Goal: Task Accomplishment & Management: Manage account settings

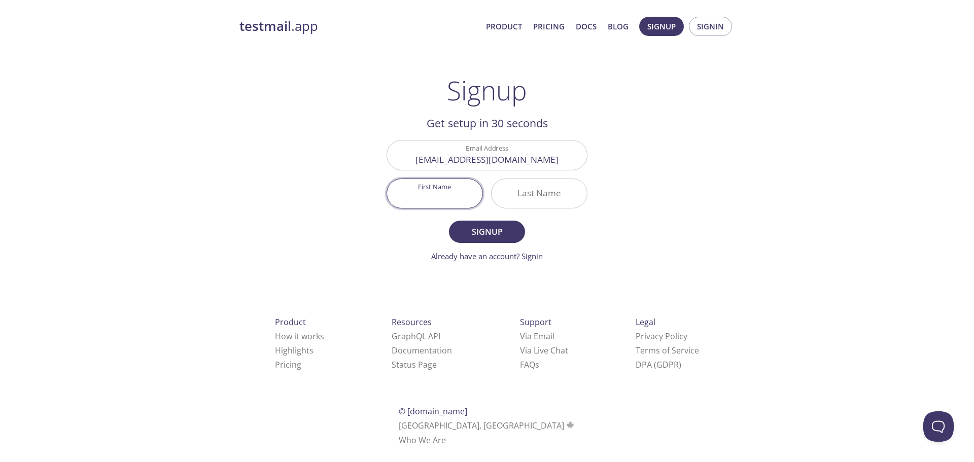
click at [431, 197] on input "First Name" at bounding box center [434, 193] width 95 height 29
type input "[PERSON_NAME]"
click at [504, 235] on span "Signup" at bounding box center [487, 232] width 54 height 14
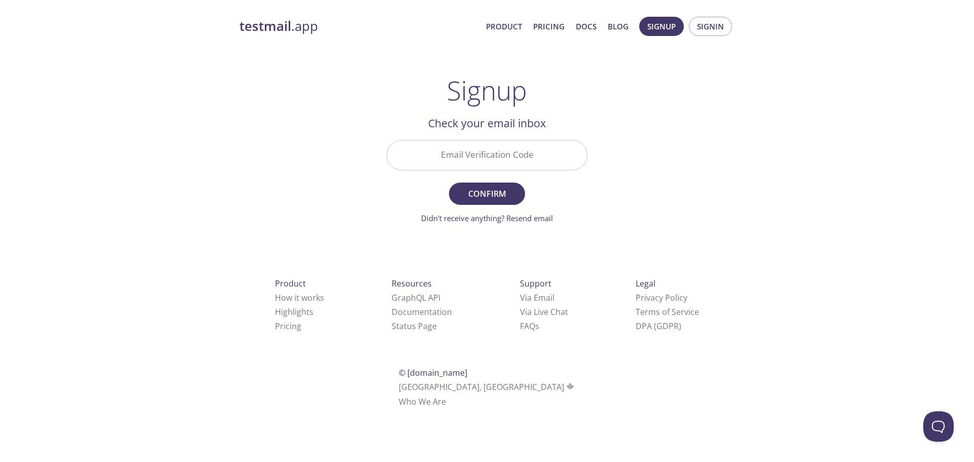
click at [534, 150] on input "Email Verification Code" at bounding box center [487, 155] width 200 height 29
click at [446, 150] on input "Email Verification Code" at bounding box center [487, 155] width 200 height 29
type input "VFXFHGP"
click at [481, 193] on span "Confirm" at bounding box center [487, 194] width 54 height 14
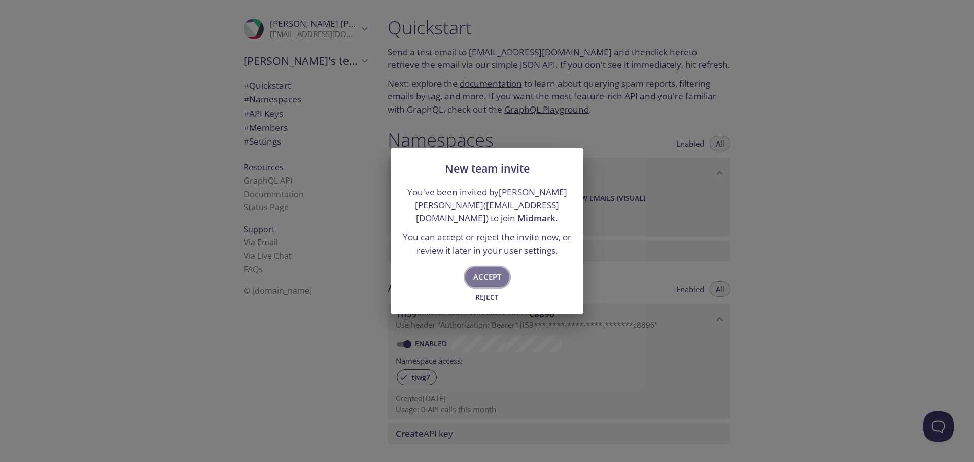
click at [479, 272] on span "Accept" at bounding box center [487, 276] width 28 height 13
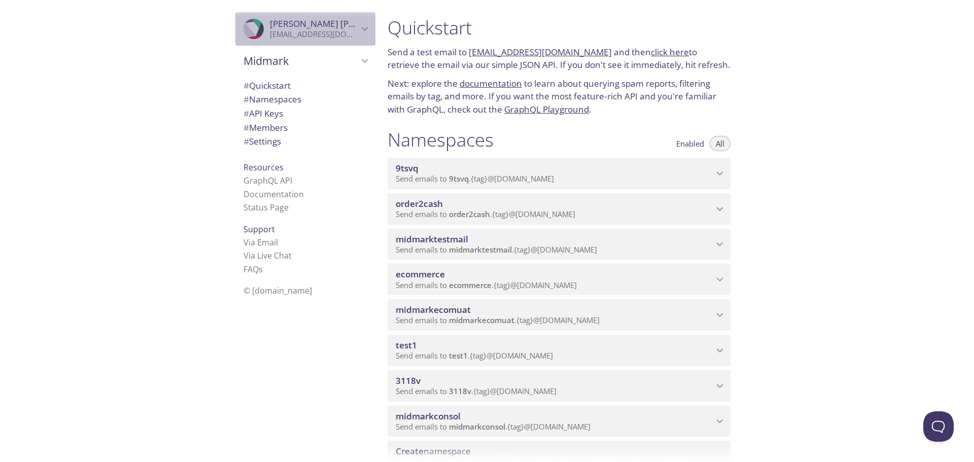
click at [304, 40] on div ".cls-1 { fill: #6d5ca8; } .cls-2 { fill: #3fc191; } .cls-3 { fill: #3b4752; } .…" at bounding box center [305, 28] width 140 height 33
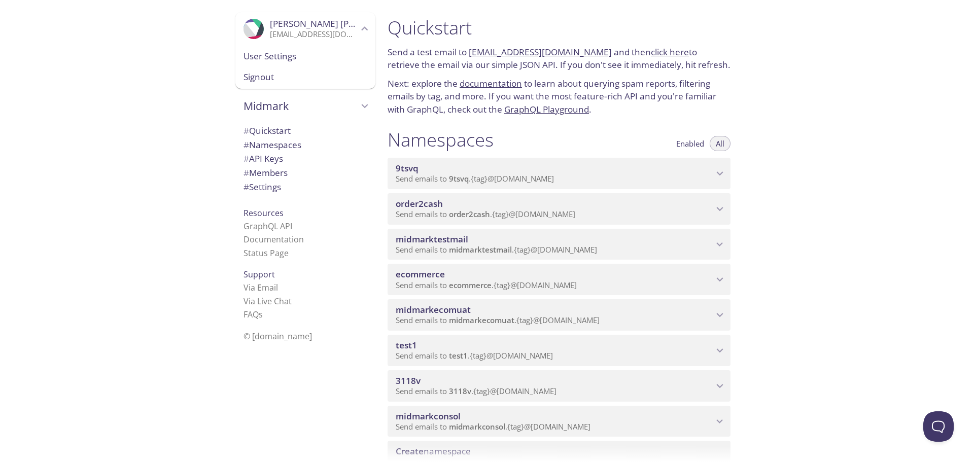
click at [263, 112] on span "Midmark" at bounding box center [301, 106] width 115 height 14
click at [260, 82] on span "[PERSON_NAME]'s team" at bounding box center [306, 84] width 124 height 13
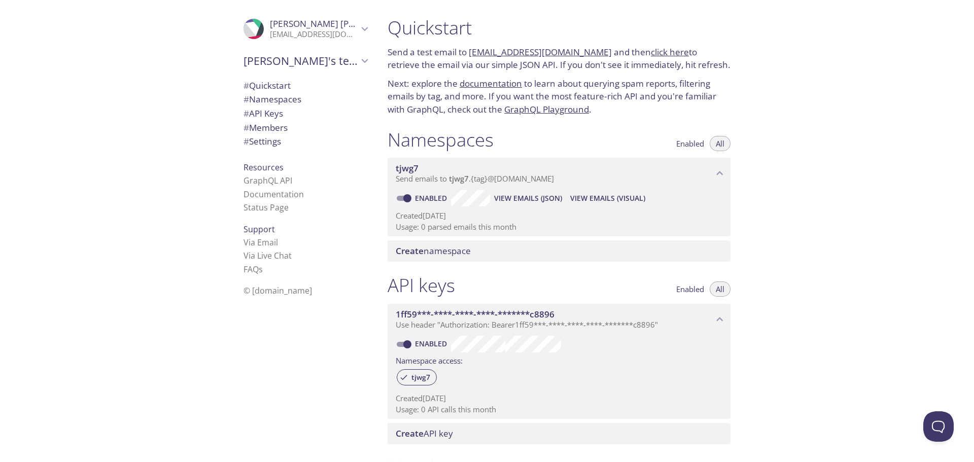
click at [276, 100] on span "# Namespaces" at bounding box center [273, 99] width 58 height 12
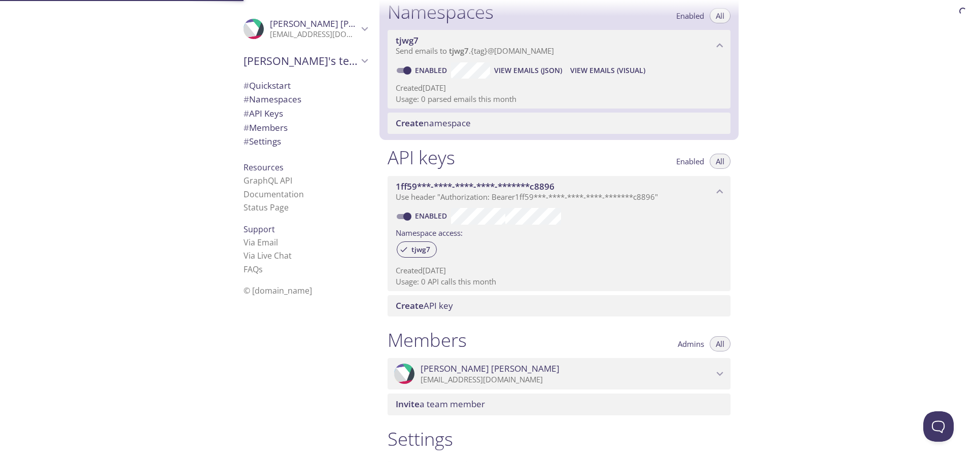
scroll to position [128, 0]
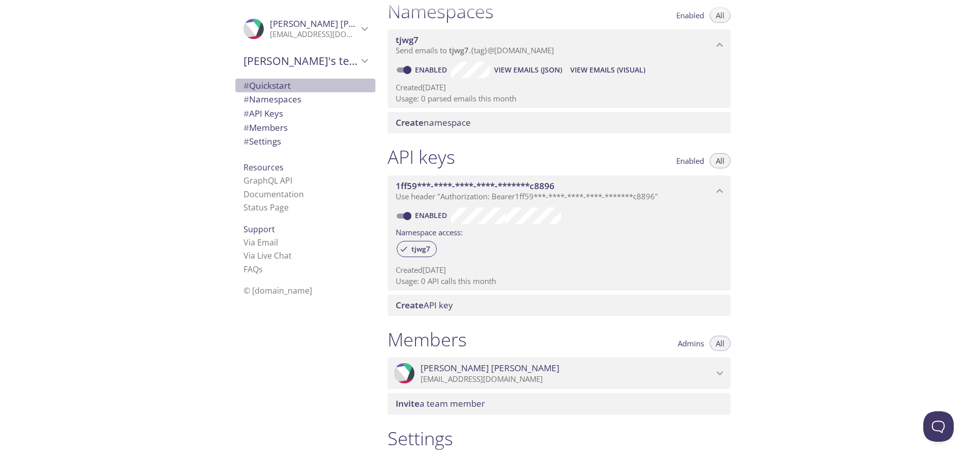
click at [263, 82] on span "# Quickstart" at bounding box center [267, 86] width 47 height 12
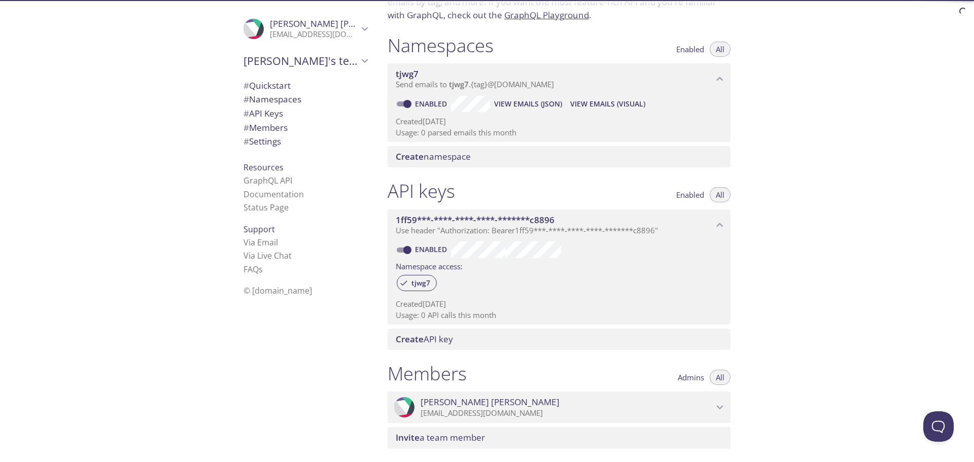
scroll to position [259, 0]
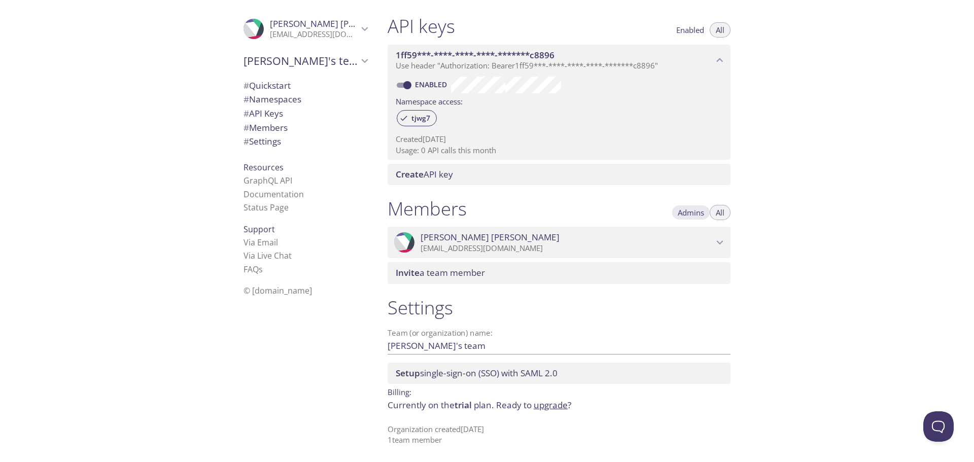
click at [690, 213] on span "Admins" at bounding box center [691, 213] width 26 height 0
click at [715, 217] on button "All" at bounding box center [720, 212] width 21 height 15
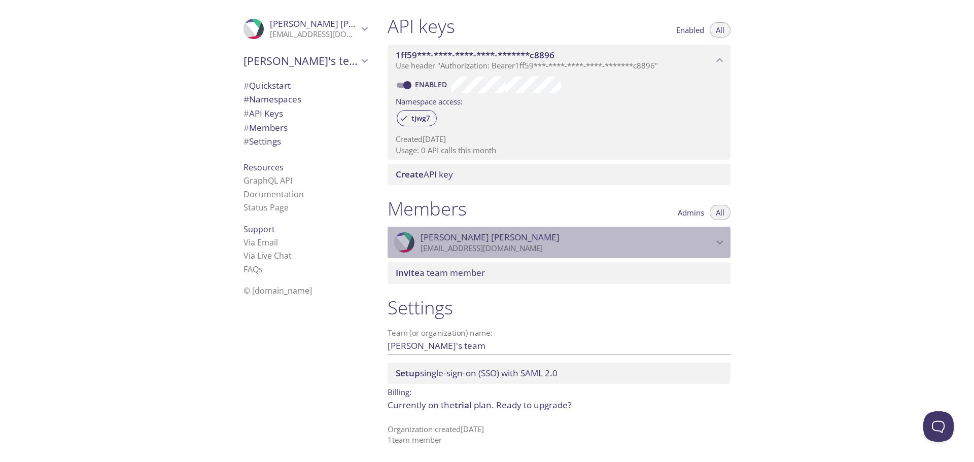
click at [710, 235] on span "[PERSON_NAME]" at bounding box center [567, 237] width 293 height 11
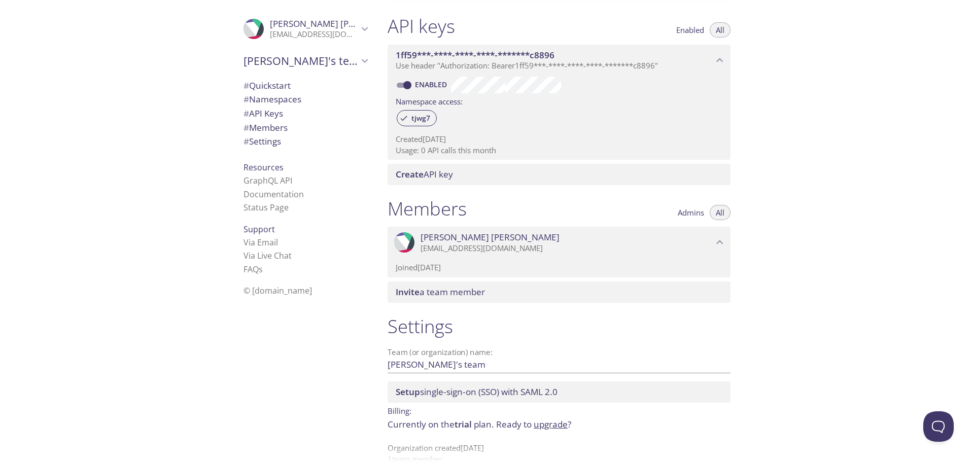
click at [279, 62] on span "[PERSON_NAME]'s team" at bounding box center [301, 61] width 115 height 14
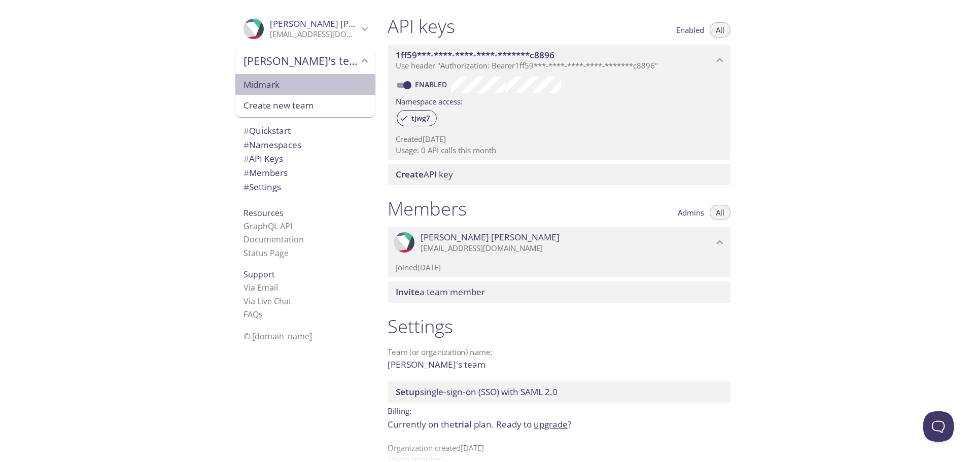
click at [249, 79] on span "Midmark" at bounding box center [306, 84] width 124 height 13
type input "Midmark"
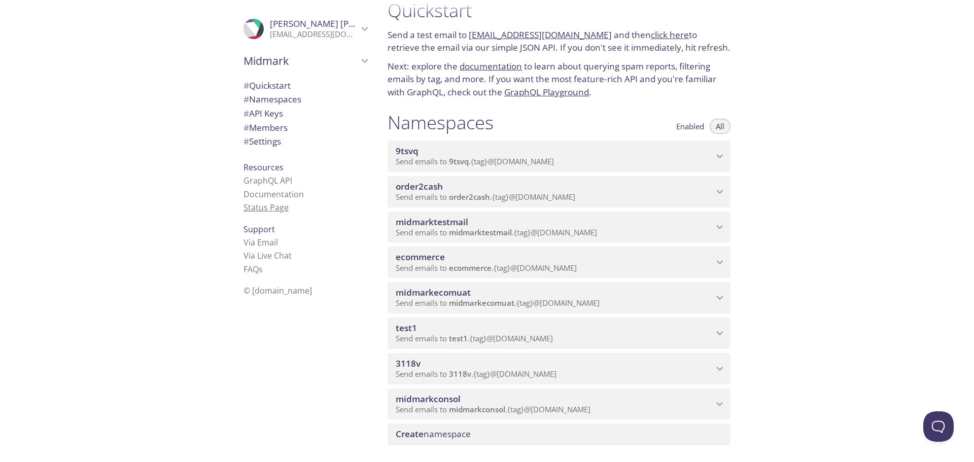
scroll to position [16, 0]
click at [277, 126] on span "# Members" at bounding box center [266, 128] width 44 height 12
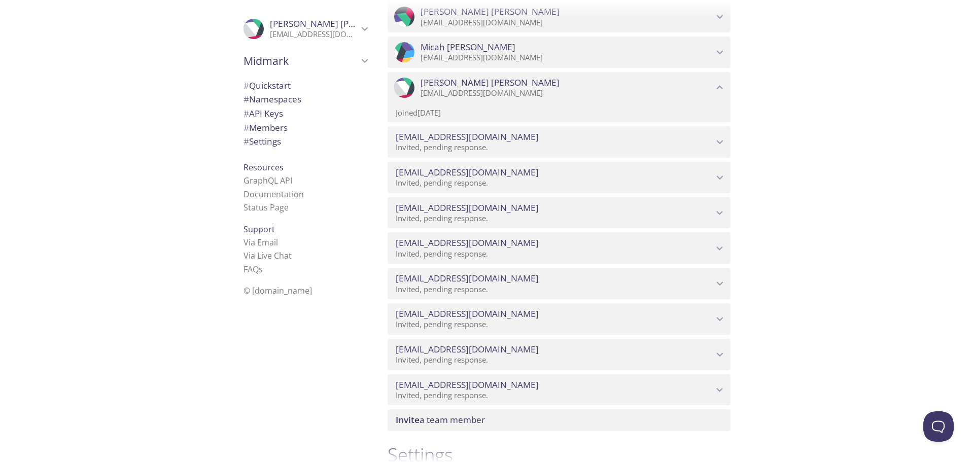
scroll to position [2000, 0]
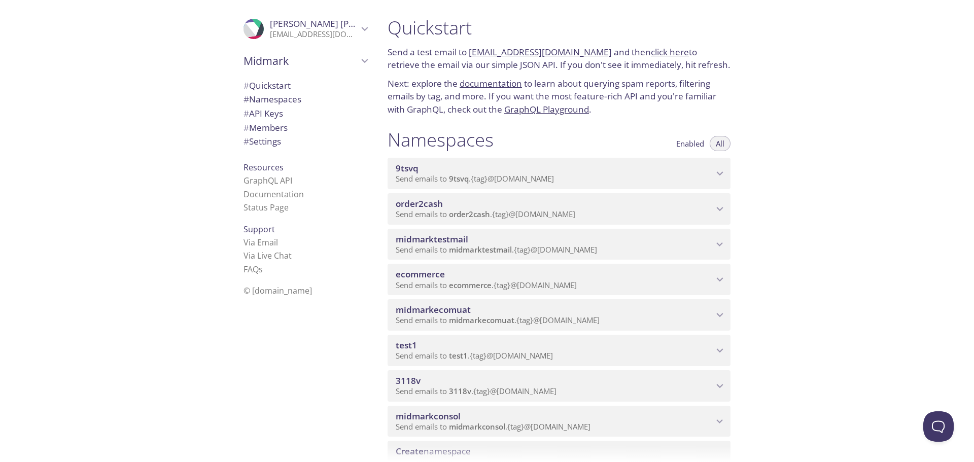
scroll to position [304, 0]
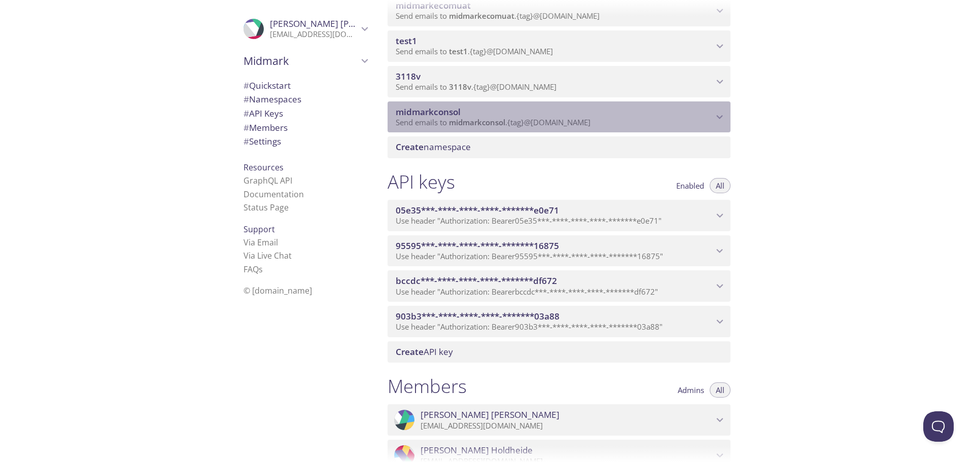
click at [706, 112] on span "midmarkconsol" at bounding box center [555, 112] width 318 height 11
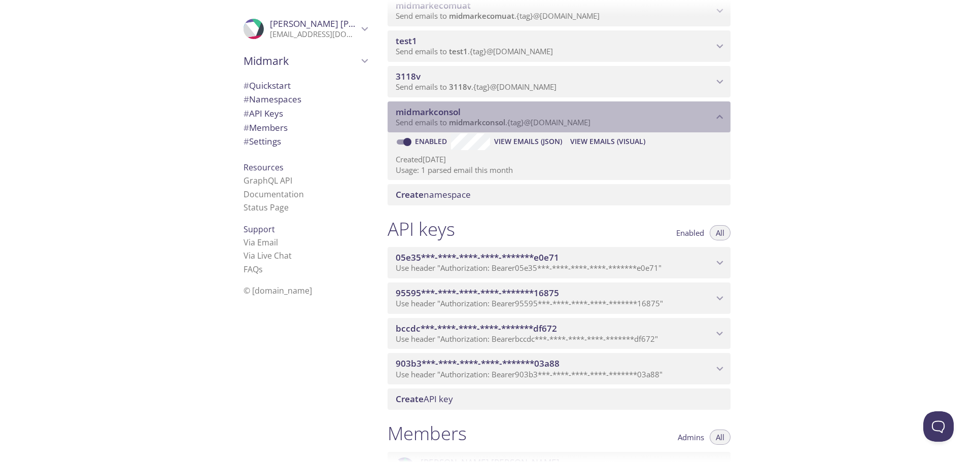
click at [692, 114] on span "midmarkconsol" at bounding box center [555, 112] width 318 height 11
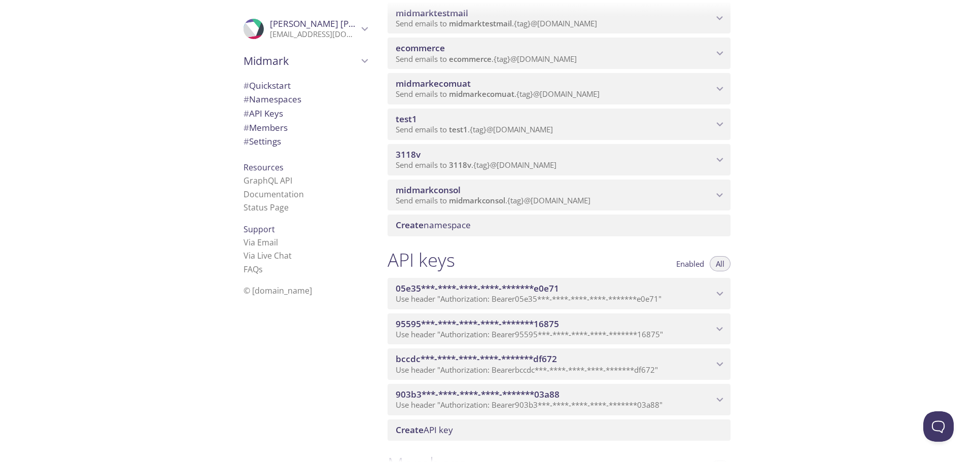
scroll to position [457, 0]
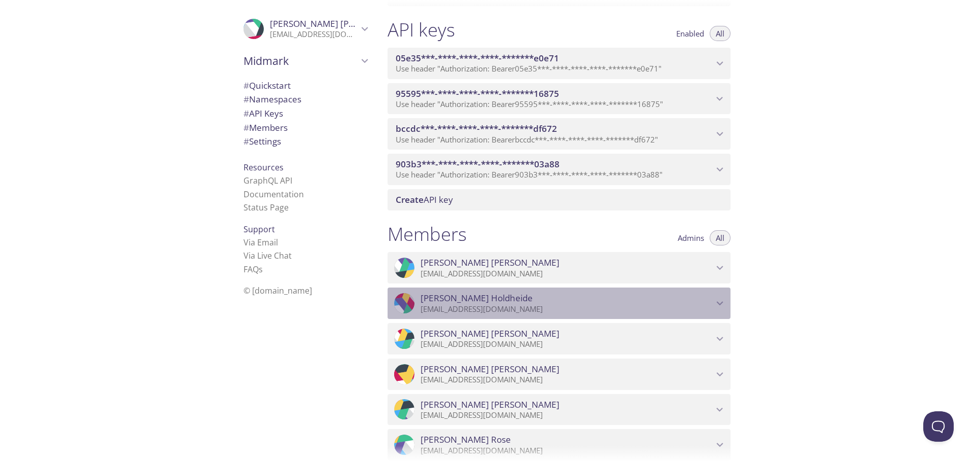
click at [722, 304] on icon "Craig Holdheide" at bounding box center [719, 303] width 13 height 13
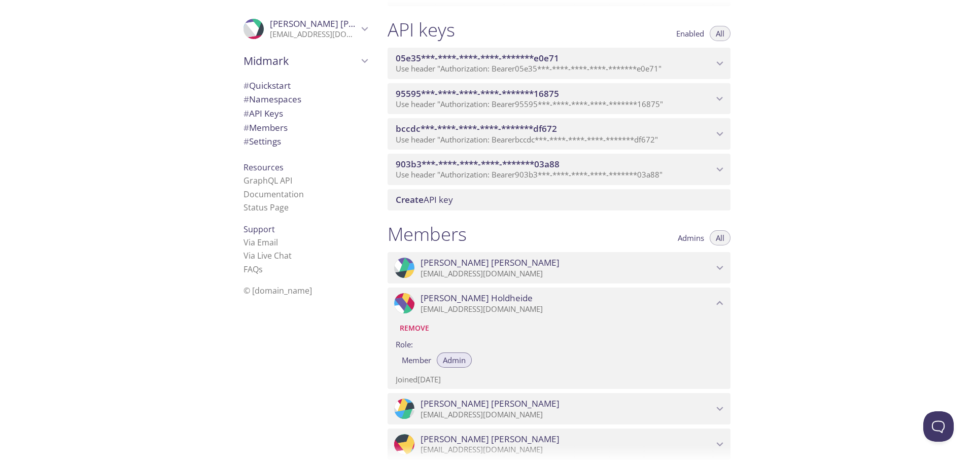
click at [722, 304] on icon "Craig Holdheide" at bounding box center [720, 303] width 7 height 4
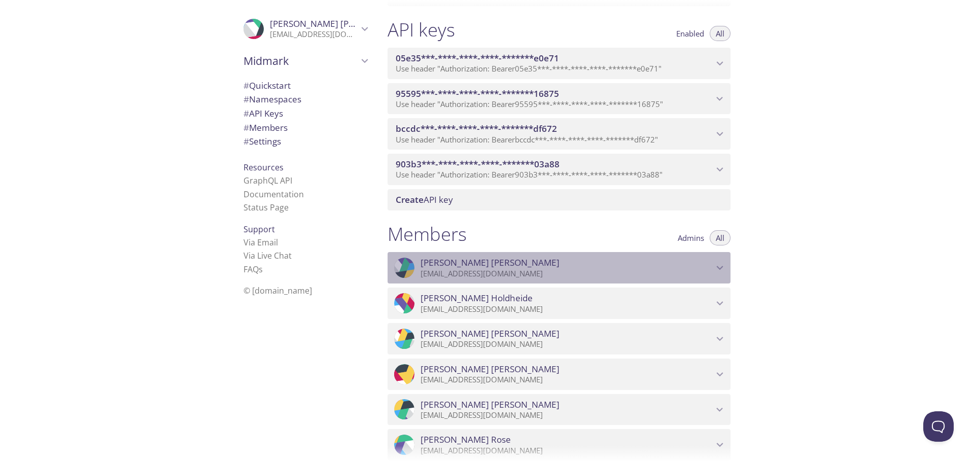
click at [716, 265] on icon "Troy Kauffman" at bounding box center [719, 267] width 13 height 13
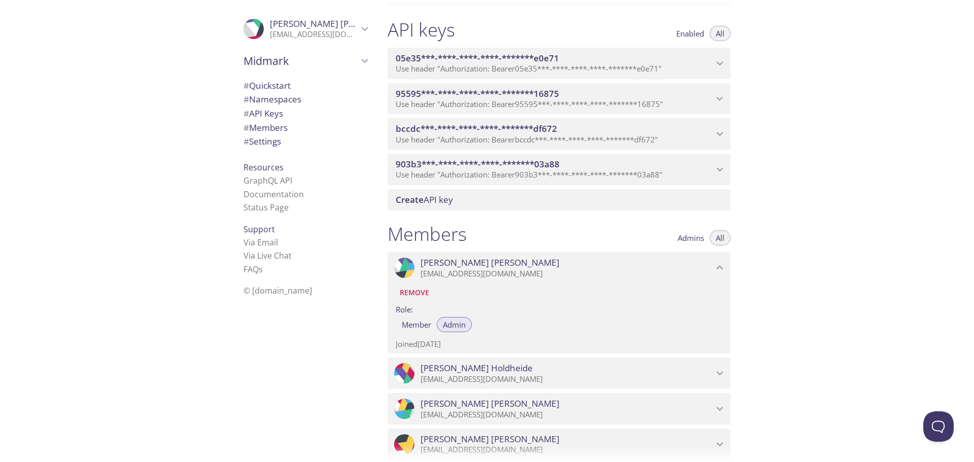
click at [716, 265] on icon "Troy Kauffman" at bounding box center [719, 267] width 13 height 13
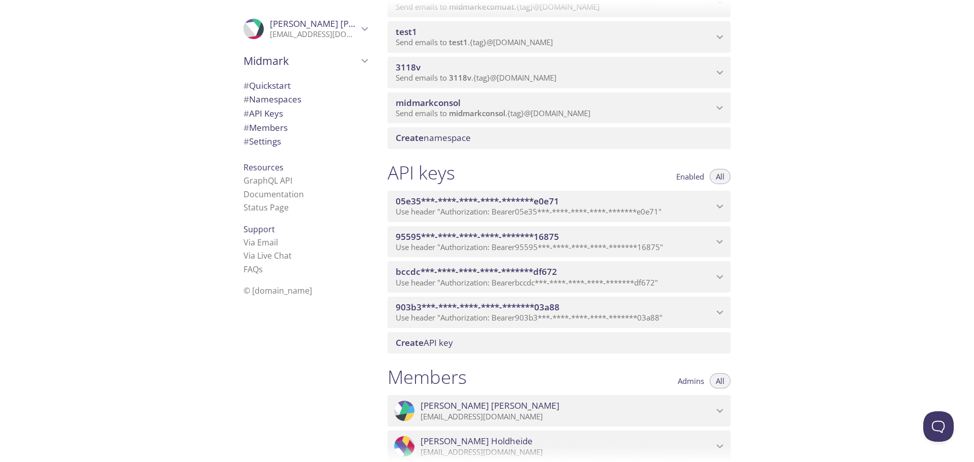
scroll to position [406, 0]
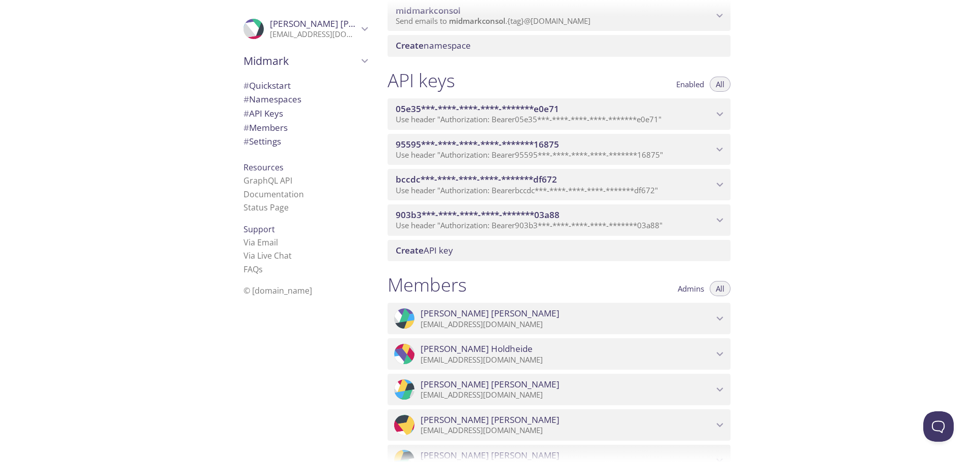
click at [704, 108] on span "05e35***-****-****-****-*******e0e71" at bounding box center [555, 109] width 318 height 11
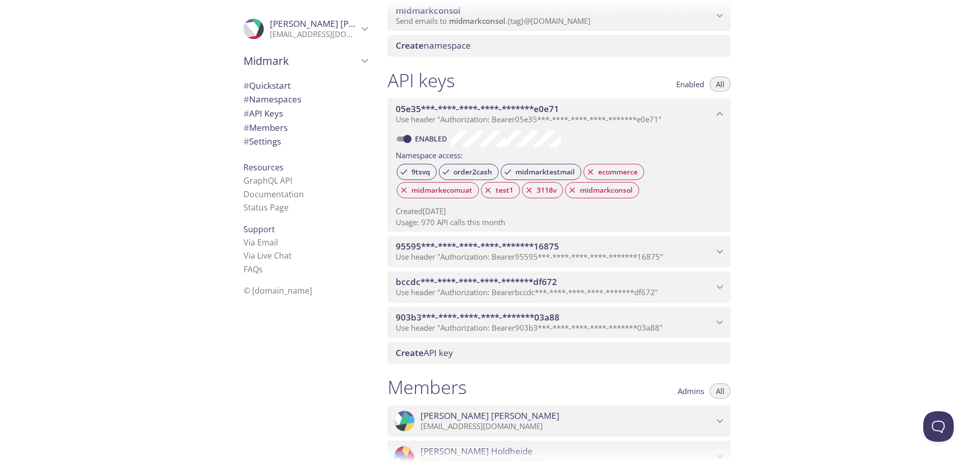
click at [697, 109] on span "05e35***-****-****-****-*******e0e71" at bounding box center [555, 109] width 318 height 11
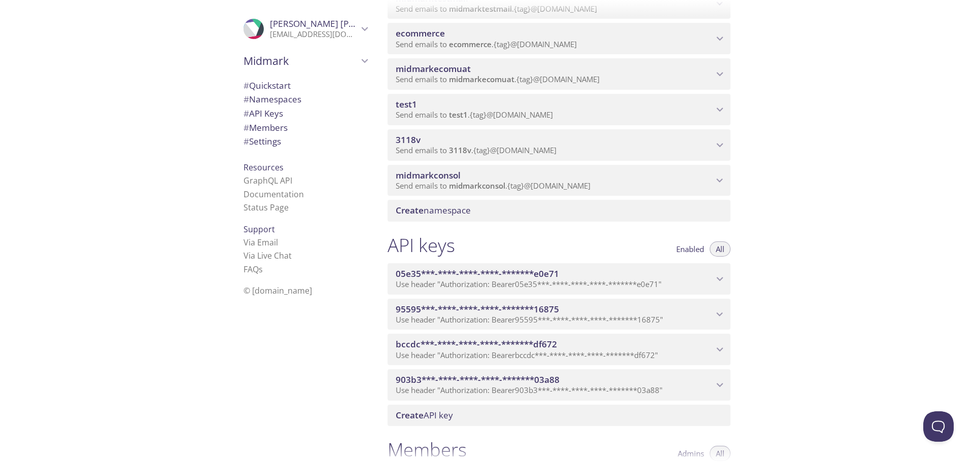
scroll to position [304, 0]
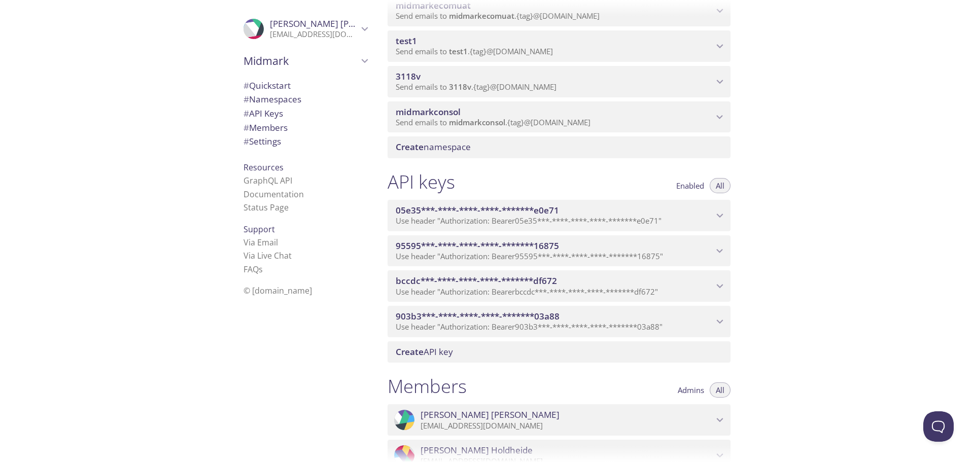
click at [730, 113] on div "midmarkconsol Send emails to midmarkconsol . {tag} @inbox.testmail.app" at bounding box center [559, 116] width 343 height 31
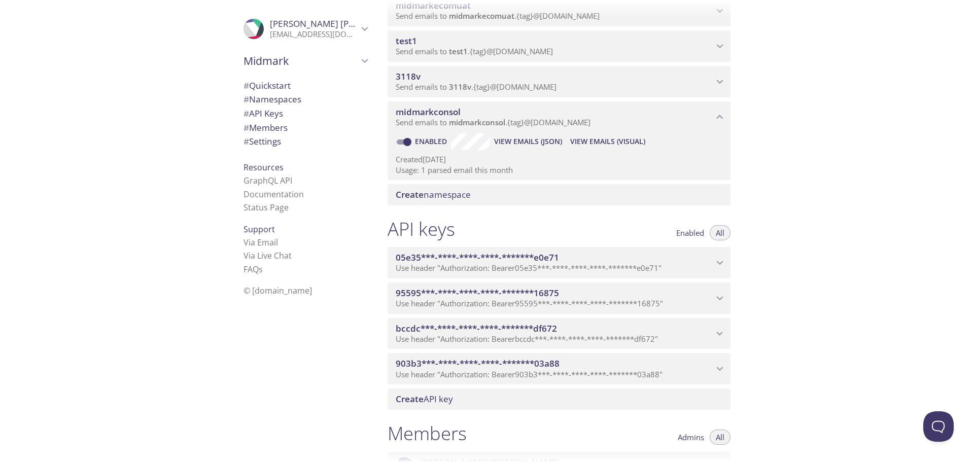
drag, startPoint x: 444, startPoint y: 163, endPoint x: 550, endPoint y: 167, distance: 105.6
click at [550, 167] on div "Enabled View Emails (JSON) View Emails (Visual) Created 15 Sep 2025 Usage: 1 pa…" at bounding box center [559, 155] width 343 height 47
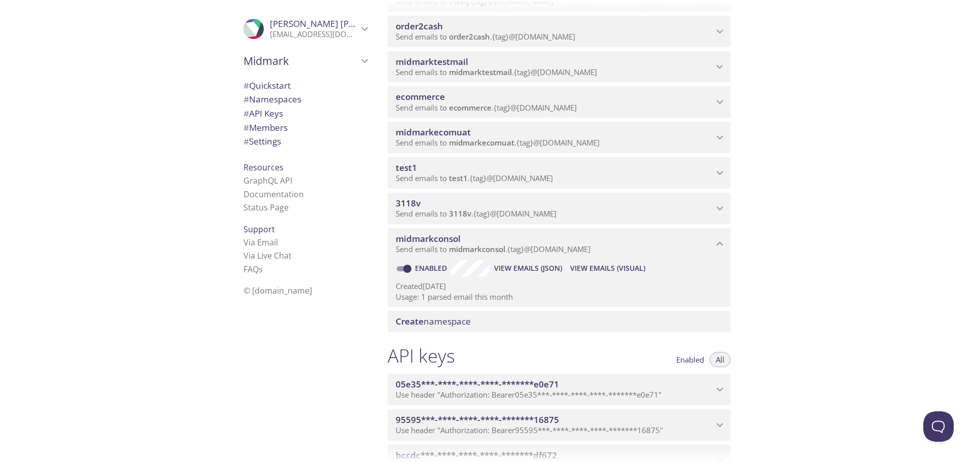
scroll to position [51, 0]
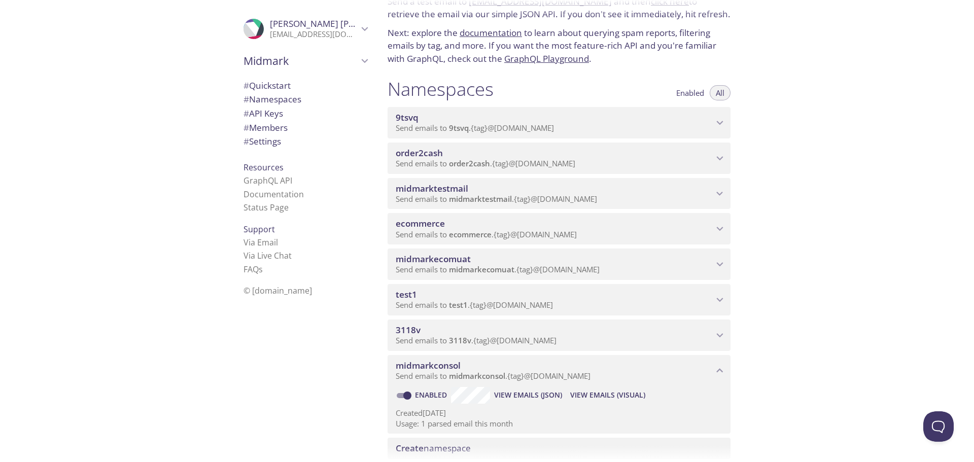
click at [722, 368] on icon "midmarkconsol namespace" at bounding box center [719, 370] width 13 height 13
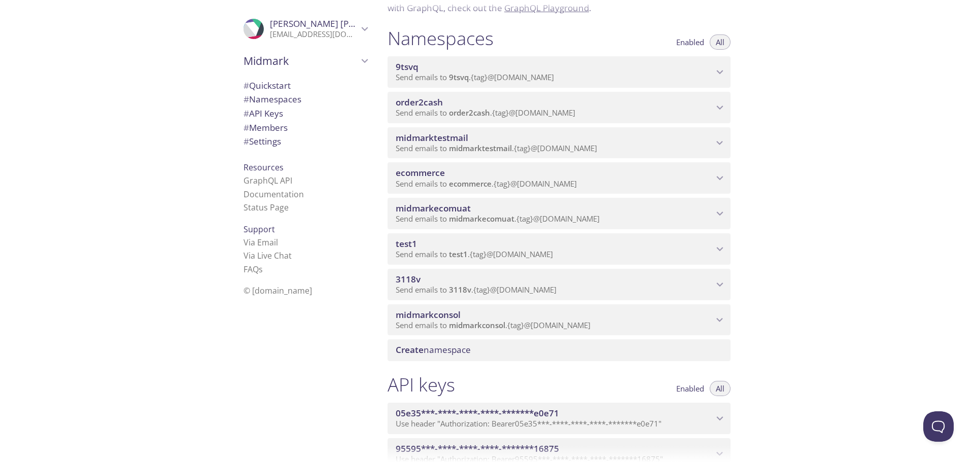
scroll to position [0, 0]
